Goal: Check status: Check status

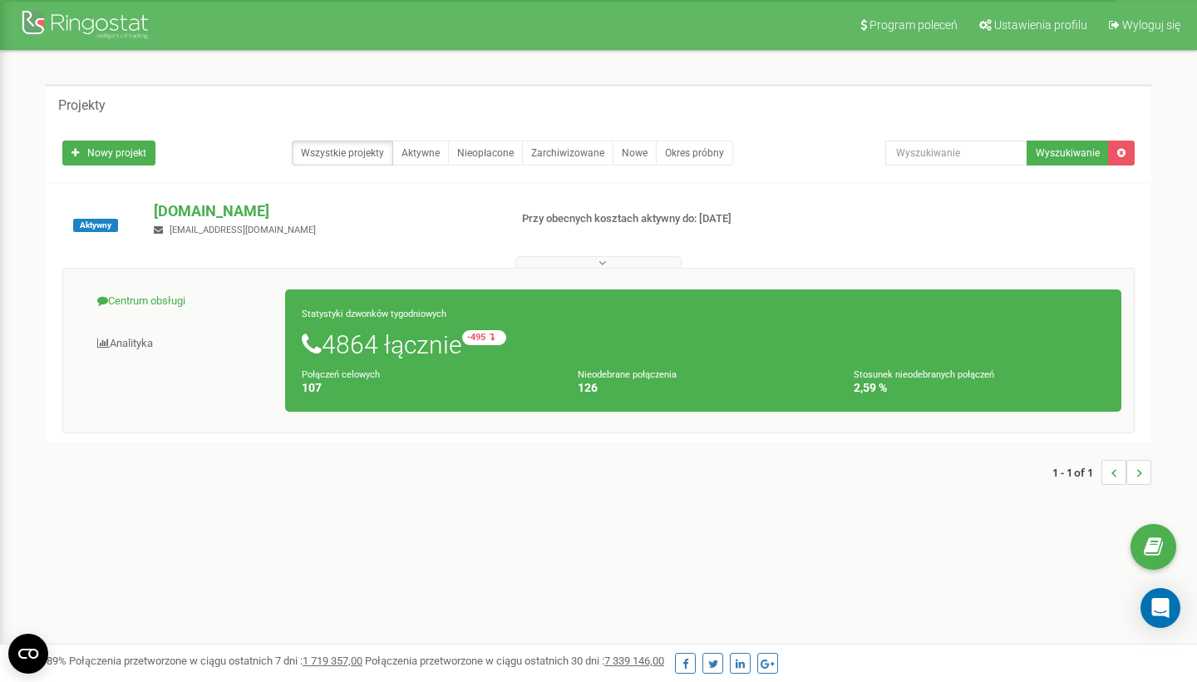
click at [180, 299] on link "Centrum obsługi" at bounding box center [181, 301] width 210 height 41
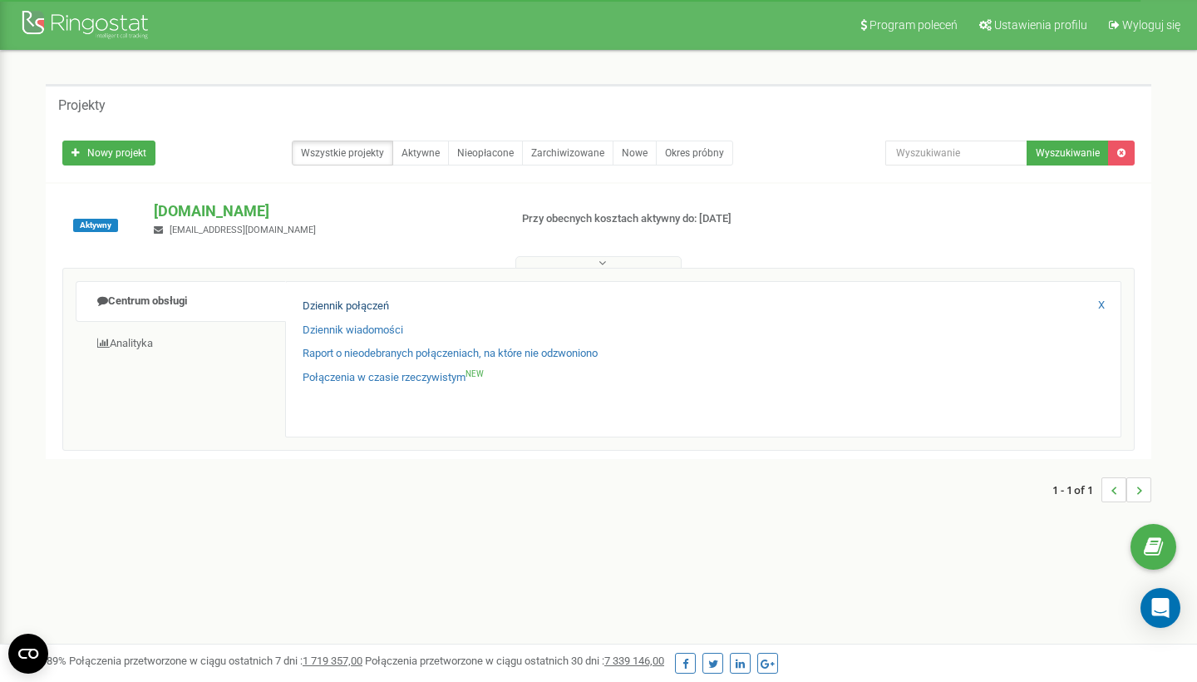
click at [319, 300] on link "Dziennik połączeń" at bounding box center [346, 307] width 86 height 16
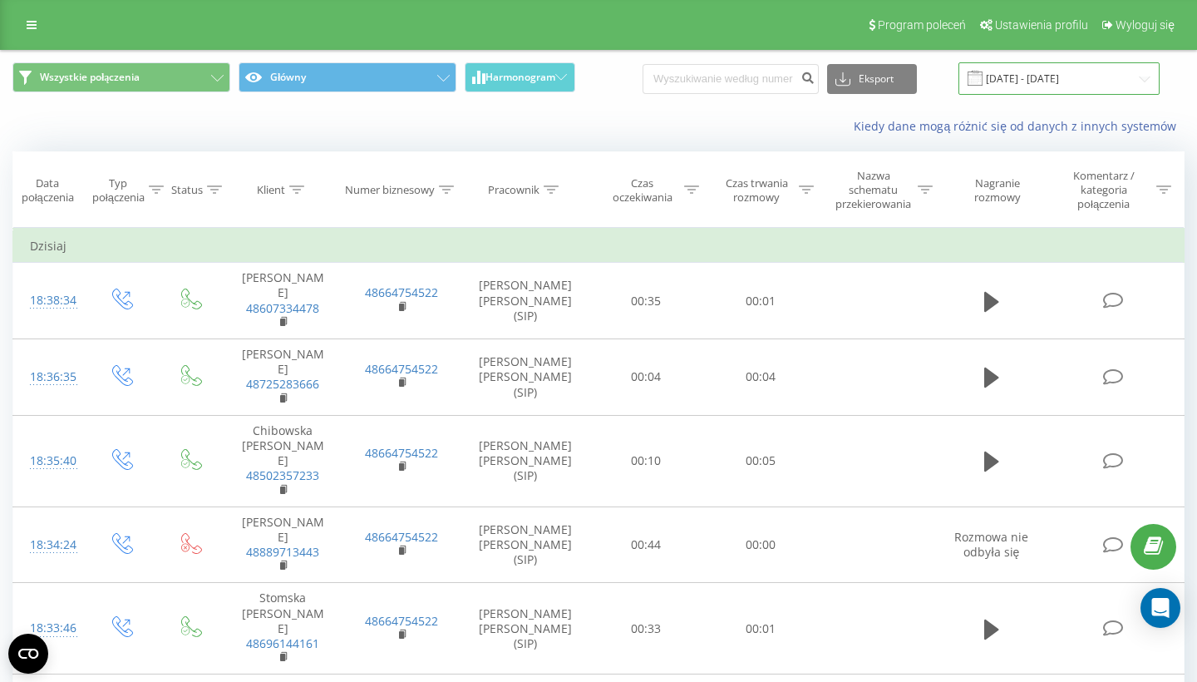
click at [1045, 83] on input "19.07.2025 - 19.08.2025" at bounding box center [1059, 78] width 201 height 32
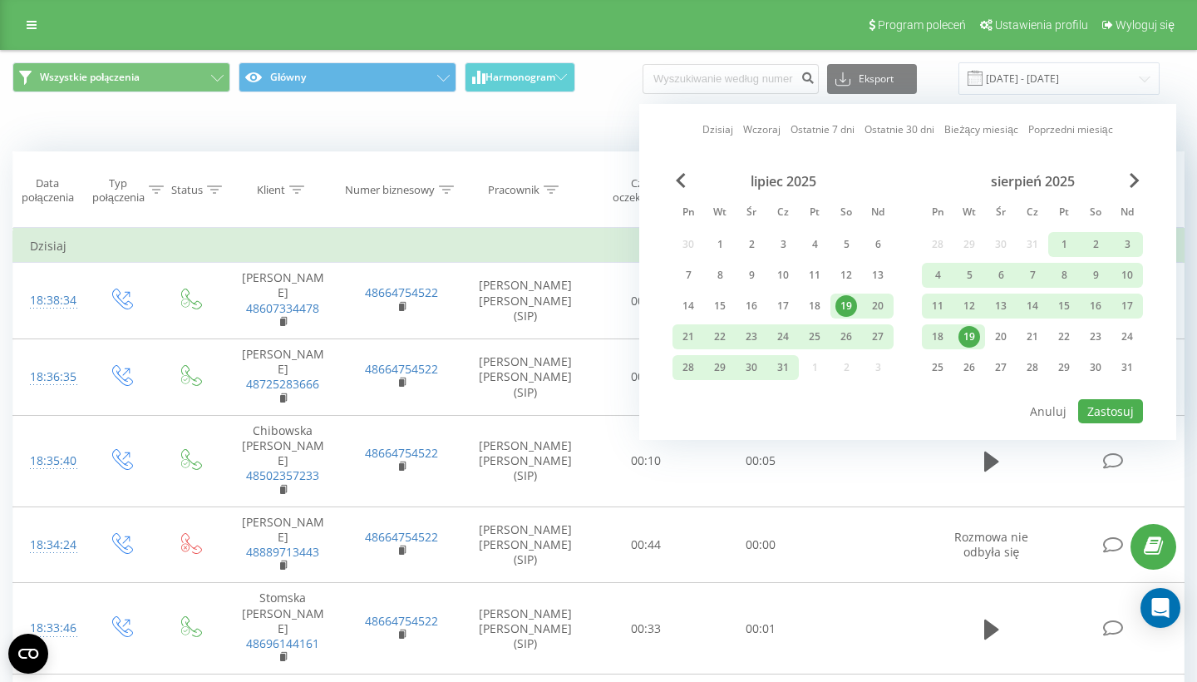
click at [979, 335] on div "19" at bounding box center [970, 337] width 22 height 22
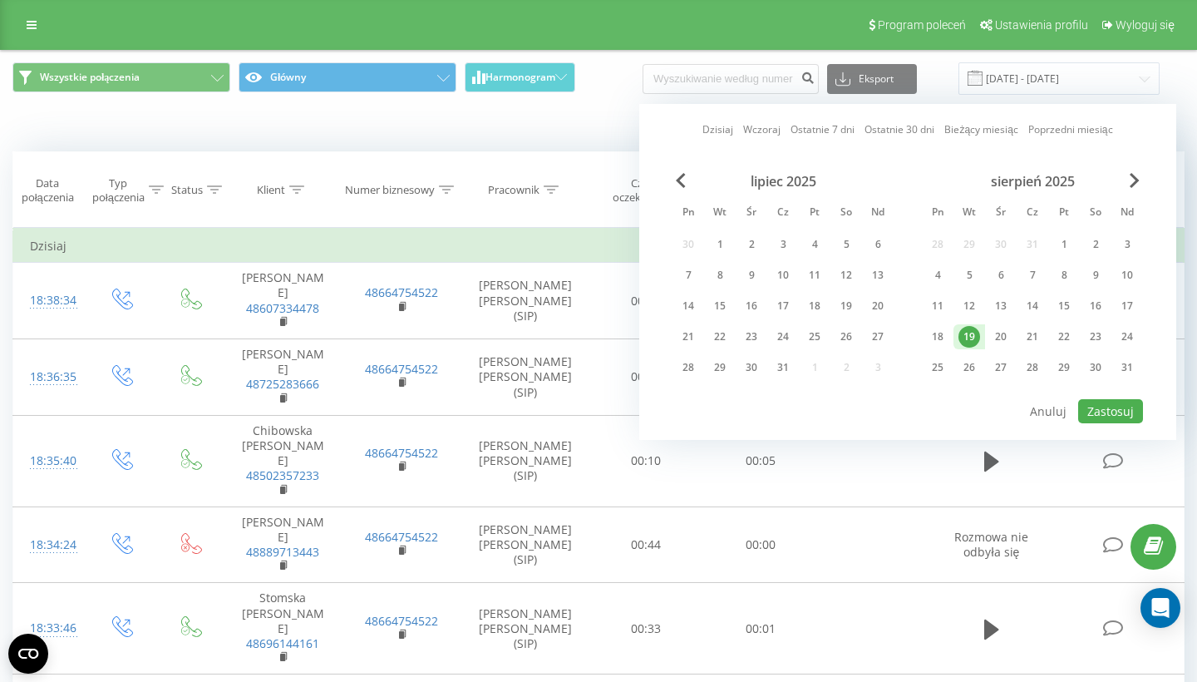
click at [1107, 410] on button "Zastosuj" at bounding box center [1110, 411] width 65 height 24
type input "19.08.2025 - 19.08.2025"
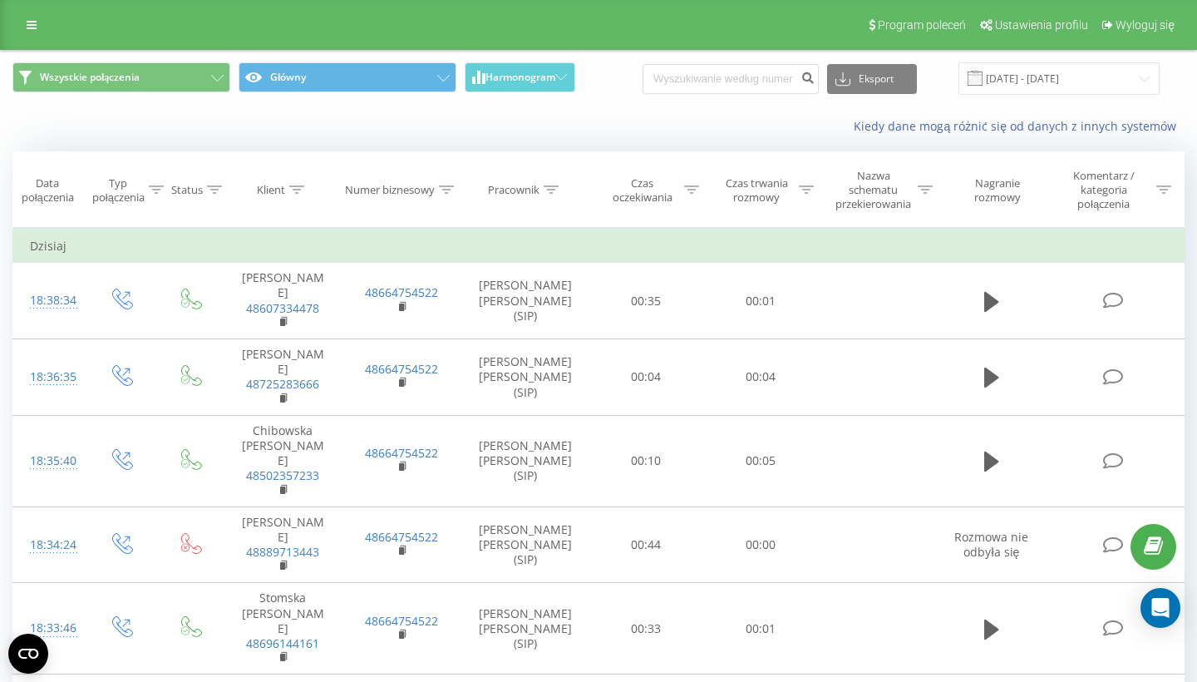
click at [808, 185] on icon at bounding box center [806, 189] width 15 height 8
click at [742, 275] on div "Jest równe" at bounding box center [752, 278] width 118 height 9
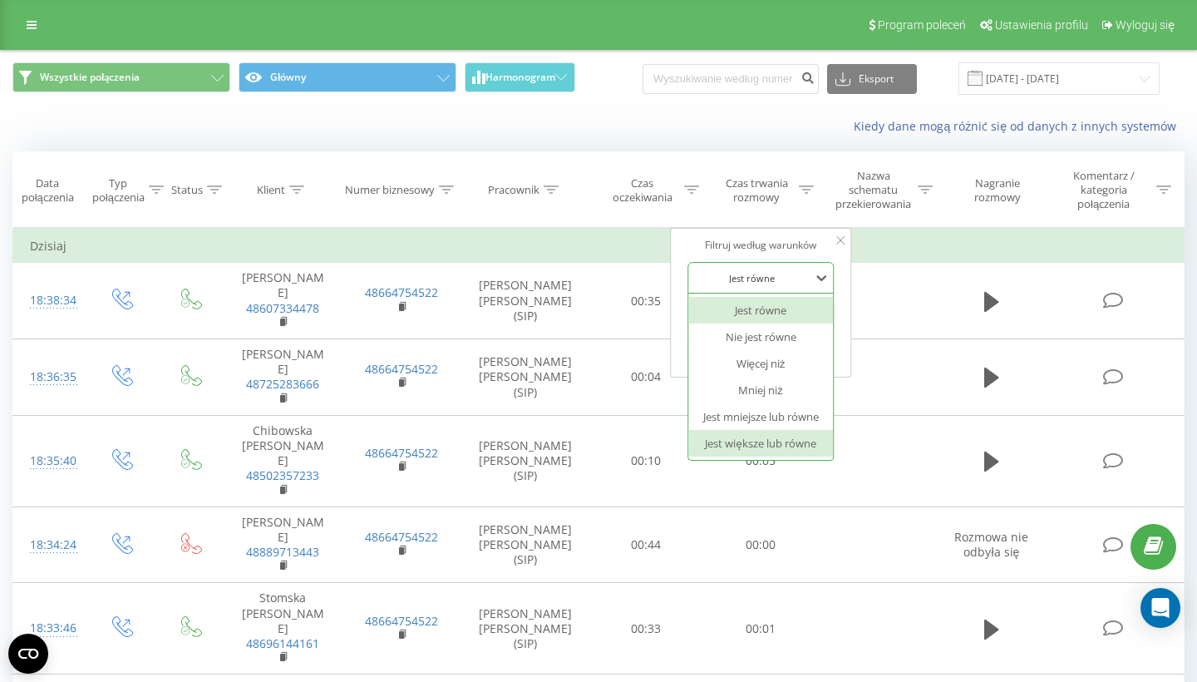
click at [764, 430] on div "Jest większe lub równe" at bounding box center [760, 443] width 145 height 27
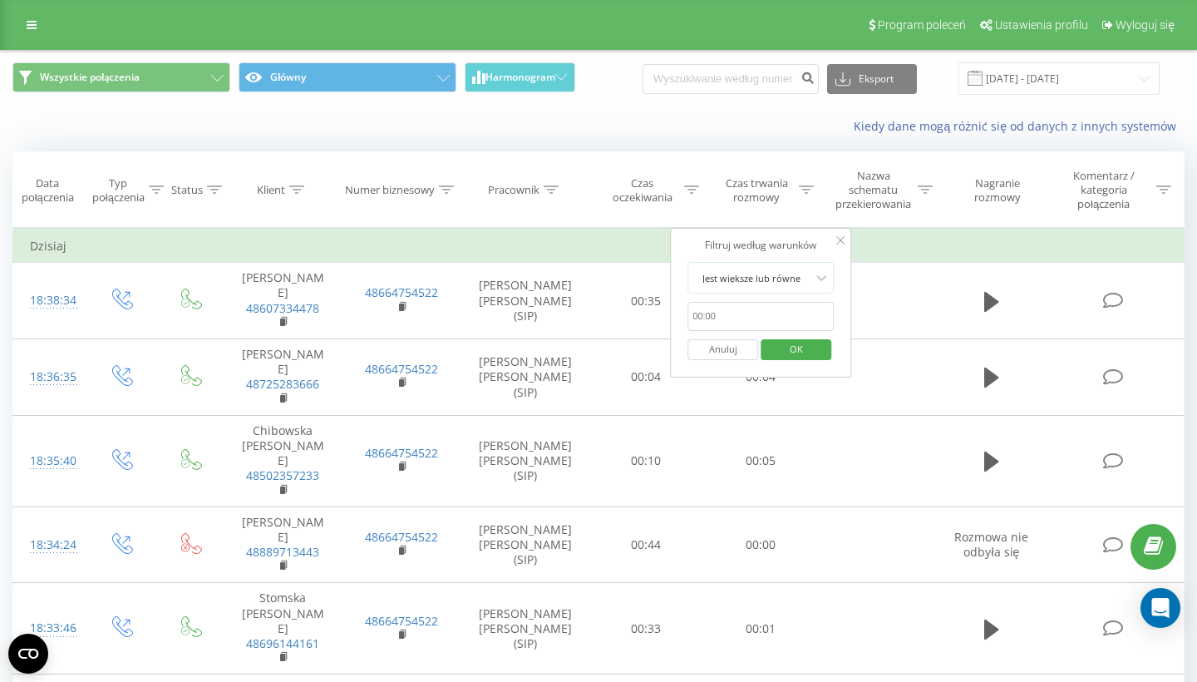
click at [748, 327] on input "text" at bounding box center [761, 316] width 146 height 29
type input "00:20"
click at [805, 343] on span "OK" at bounding box center [796, 349] width 47 height 26
